Goal: Task Accomplishment & Management: Use online tool/utility

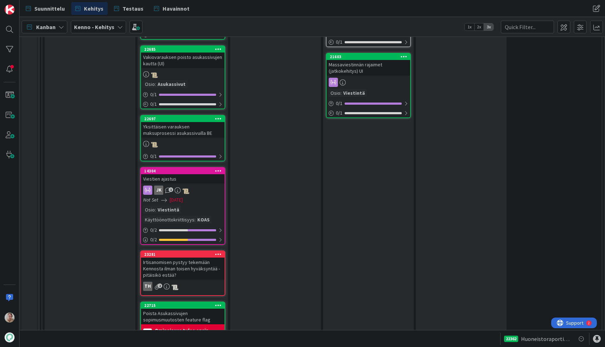
scroll to position [1085, 0]
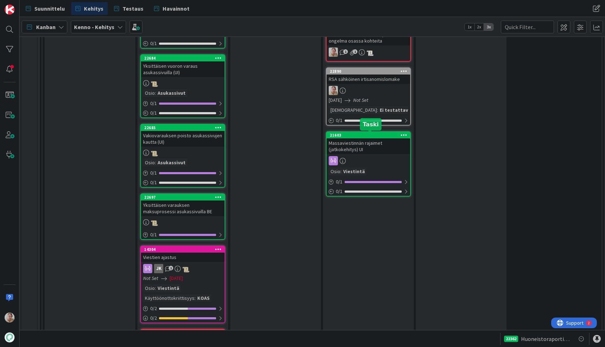
click at [356, 135] on div "21603" at bounding box center [370, 135] width 80 height 5
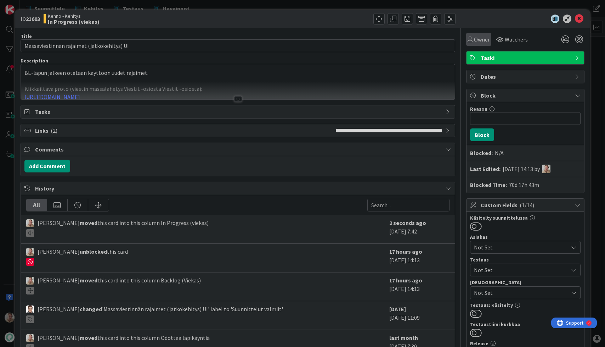
click at [479, 38] on span "Owner" at bounding box center [482, 39] width 16 height 9
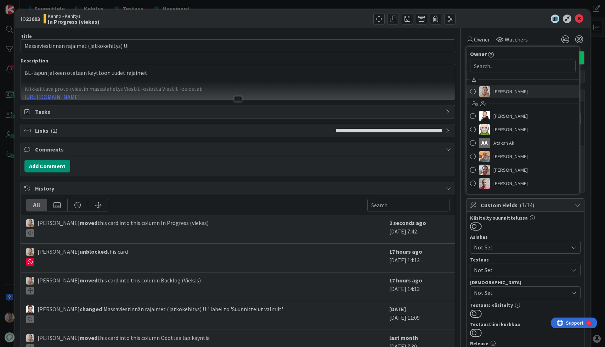
click at [494, 88] on span "Samuli Lindgren" at bounding box center [511, 91] width 34 height 11
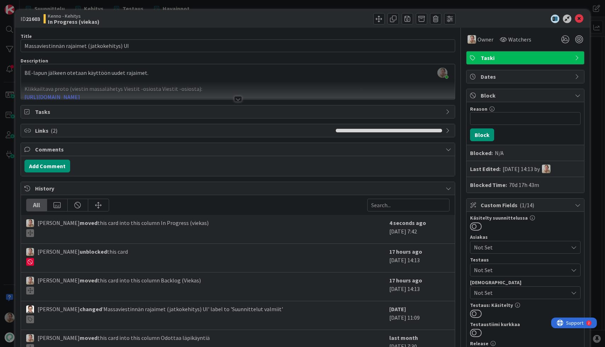
click at [336, 85] on div at bounding box center [238, 90] width 435 height 18
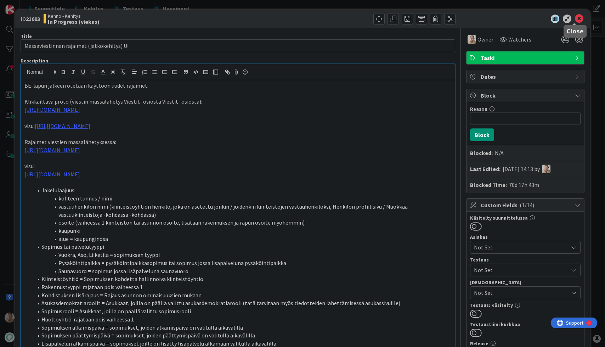
click at [575, 18] on icon at bounding box center [579, 19] width 9 height 9
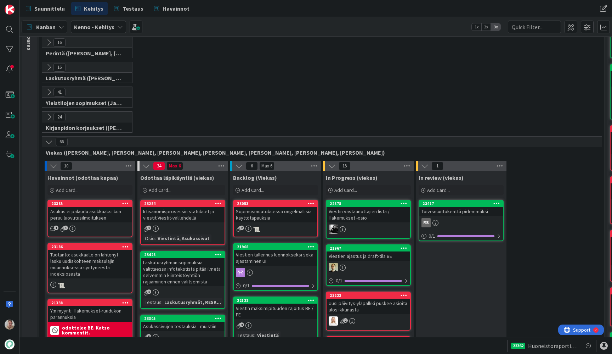
scroll to position [140, 0]
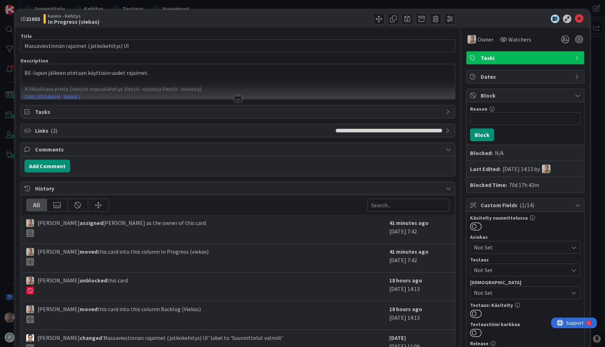
click at [280, 81] on div at bounding box center [238, 90] width 435 height 18
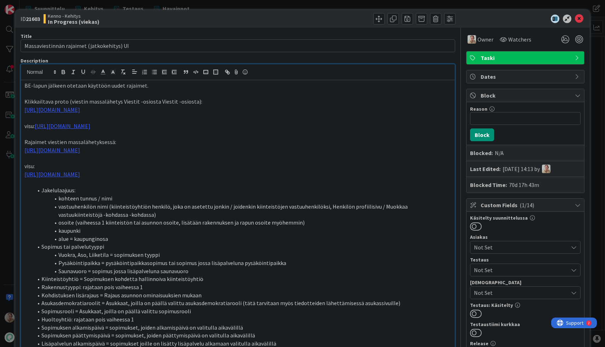
scroll to position [0, 0]
click at [90, 129] on link "https://www.figma.com/design/F8K4NeEJpXdhuNz0ckoPp4/Viestint%C3%A4?node-id=412-…" at bounding box center [63, 125] width 56 height 7
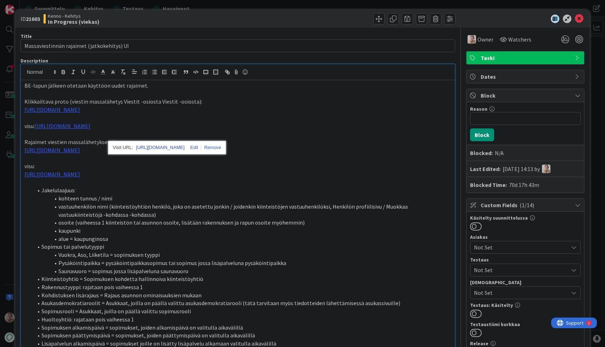
click at [155, 145] on link "https://www.figma.com/design/F8K4NeEJpXdhuNz0ckoPp4/Viestint%C3%A4?node-id=412-…" at bounding box center [160, 147] width 49 height 9
